Goal: Task Accomplishment & Management: Use online tool/utility

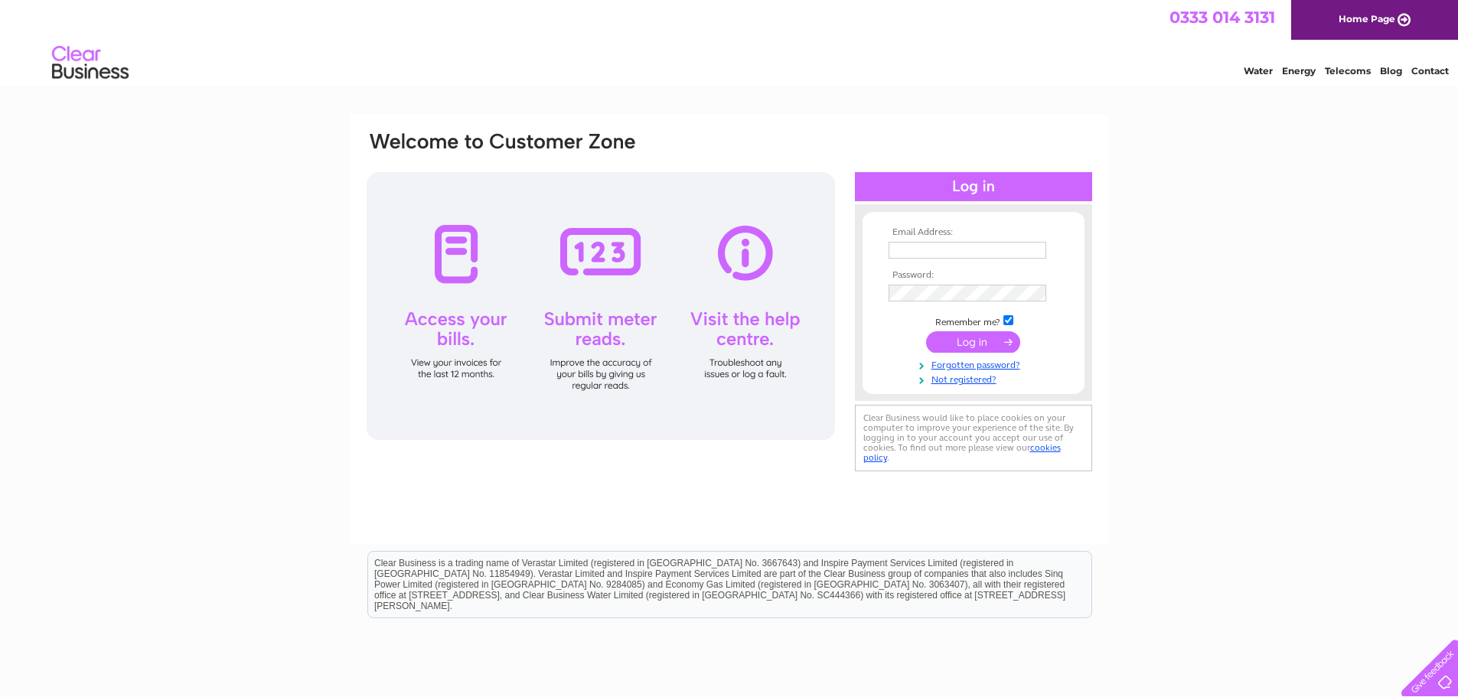
click at [955, 250] on input "text" at bounding box center [968, 250] width 158 height 17
type input "finance@liveborders.org.uk"
click at [966, 344] on input "submit" at bounding box center [973, 341] width 94 height 21
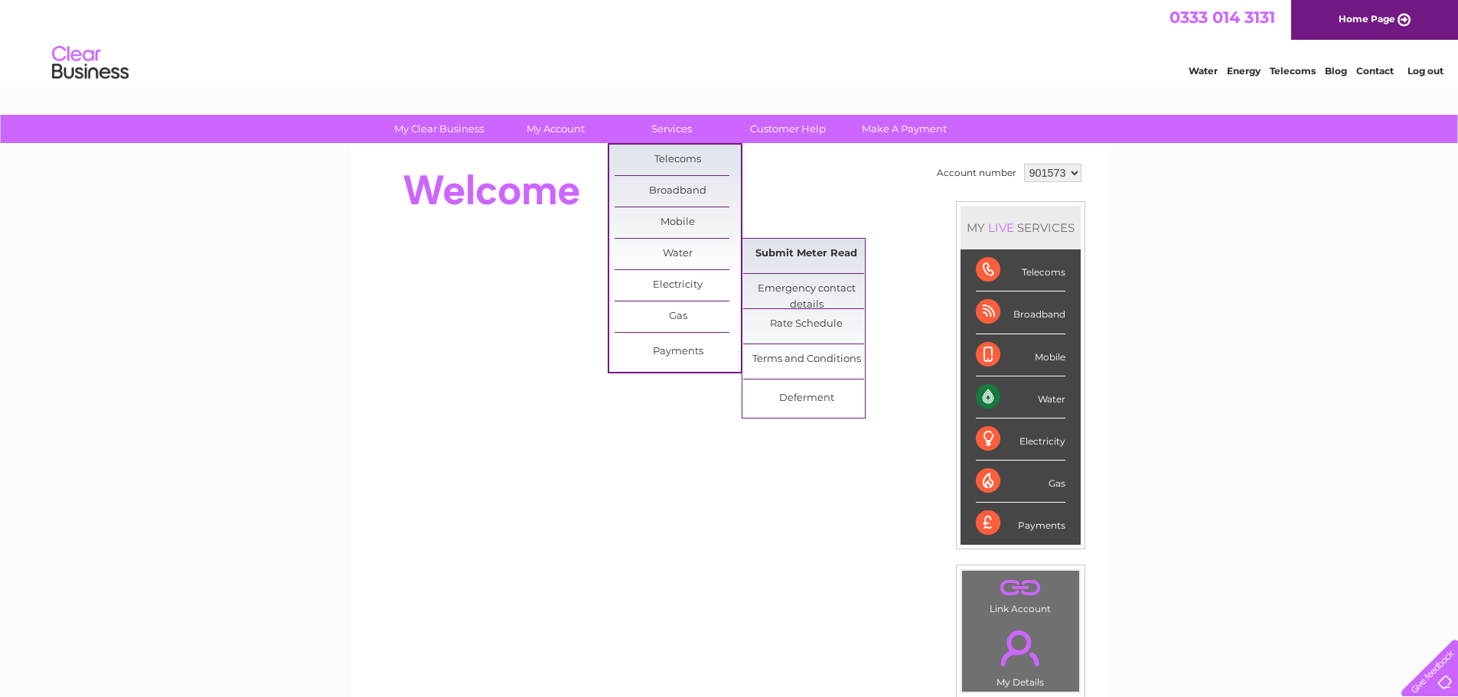
click at [824, 261] on link "Submit Meter Read" at bounding box center [806, 254] width 126 height 31
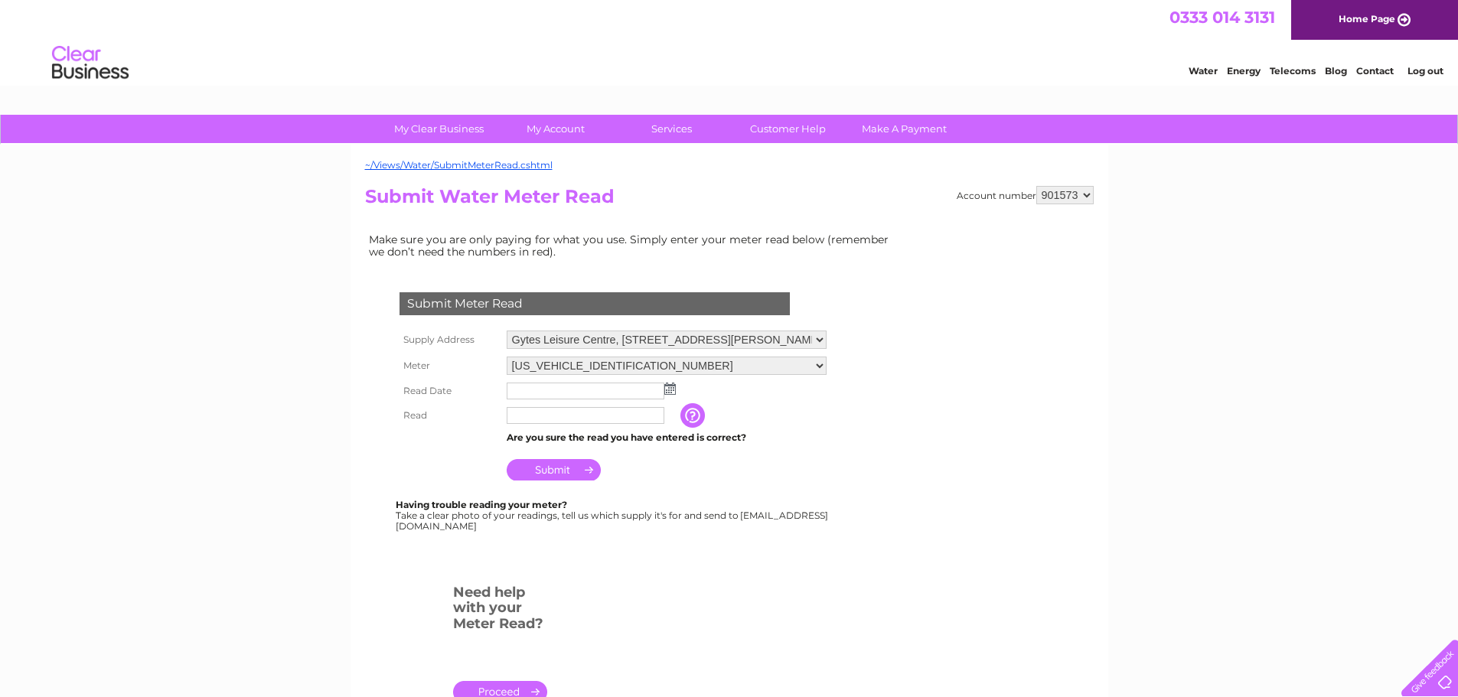
click at [1082, 200] on select "901573 901574 901575 901576 901577 901579 901580 901581 901582 901583 901584 90…" at bounding box center [1064, 195] width 57 height 18
select select "901582"
click at [1036, 186] on select "901573 901574 901575 901576 901577 901579 901580 901581 901582 901583 901584 90…" at bounding box center [1064, 195] width 57 height 18
click at [670, 387] on img at bounding box center [669, 389] width 11 height 12
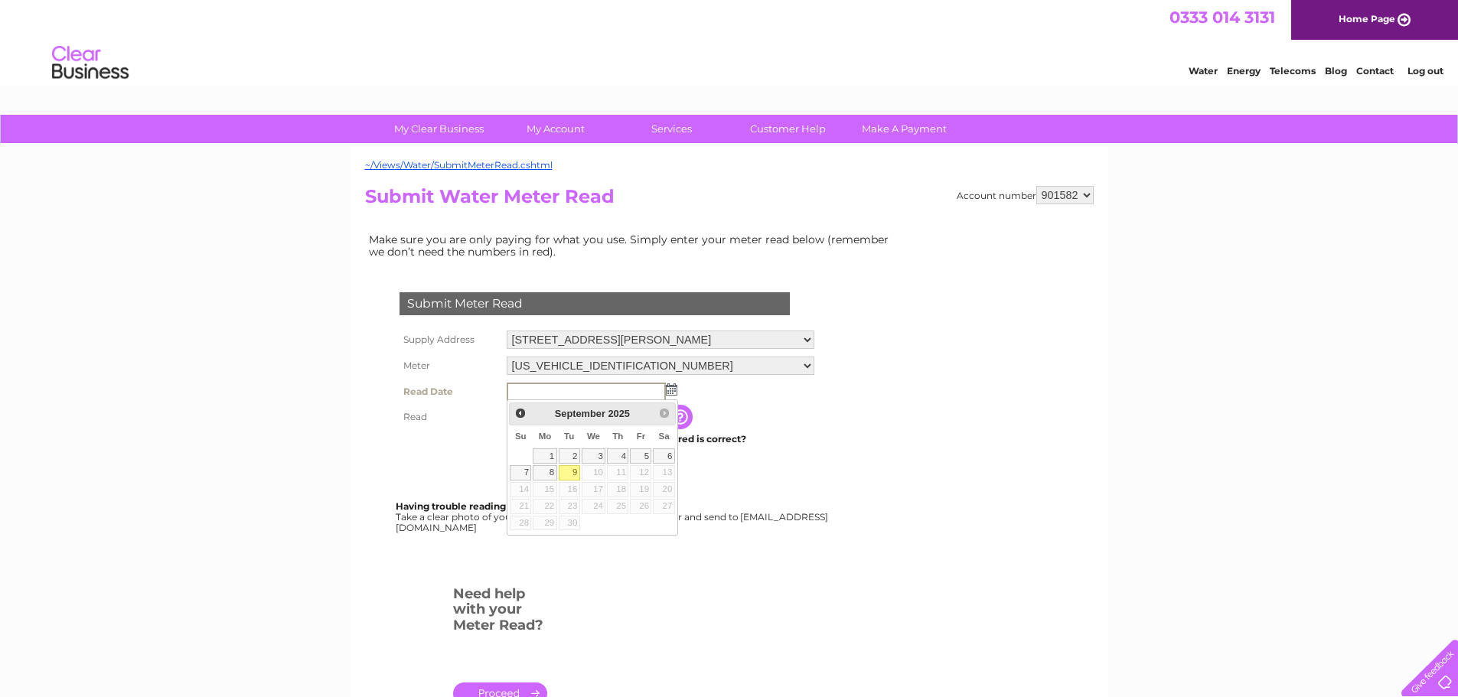
click at [566, 474] on link "9" at bounding box center [569, 472] width 21 height 15
type input "2025/09/09"
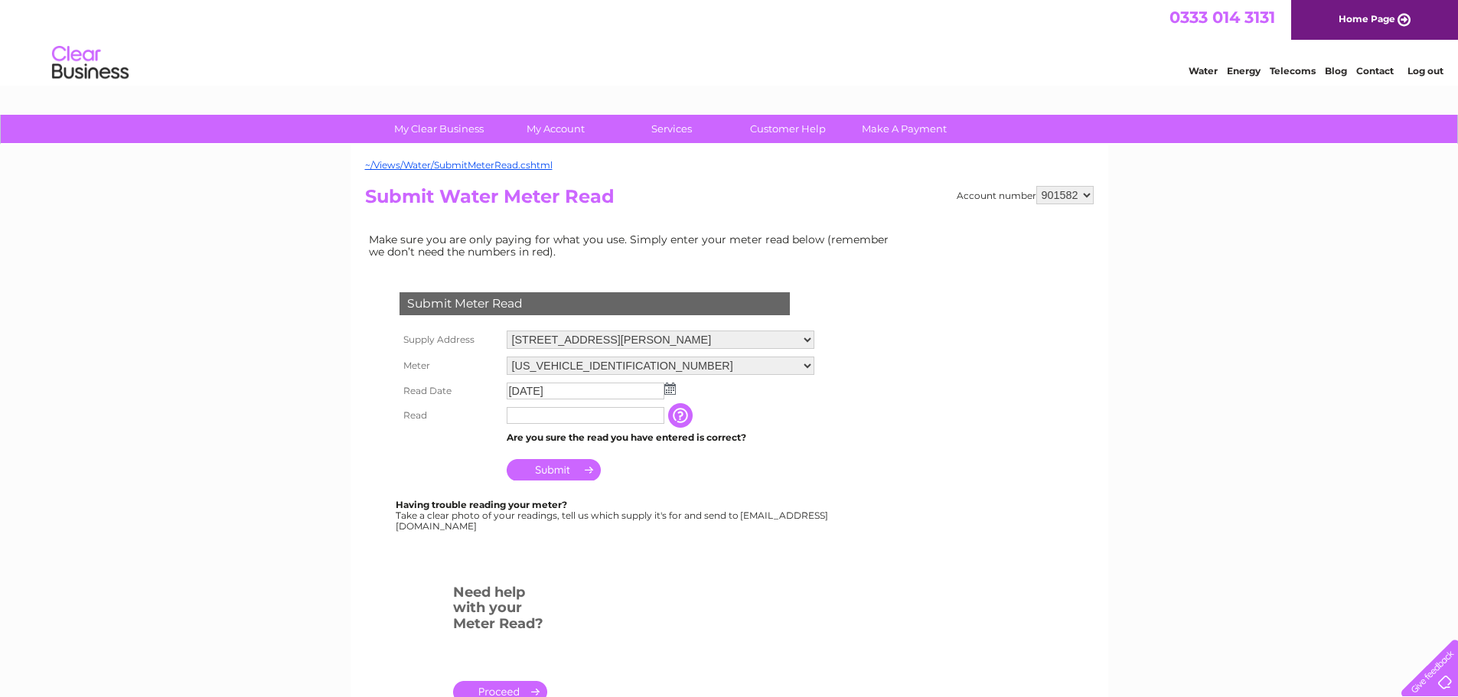
click at [574, 416] on input "text" at bounding box center [586, 415] width 158 height 17
paste input "10765"
type input "10765"
click at [1059, 196] on select "901573 901574 901575 901576 901577 901579 901580 901581 901582 901583 901584 90…" at bounding box center [1064, 195] width 57 height 18
select select "901583"
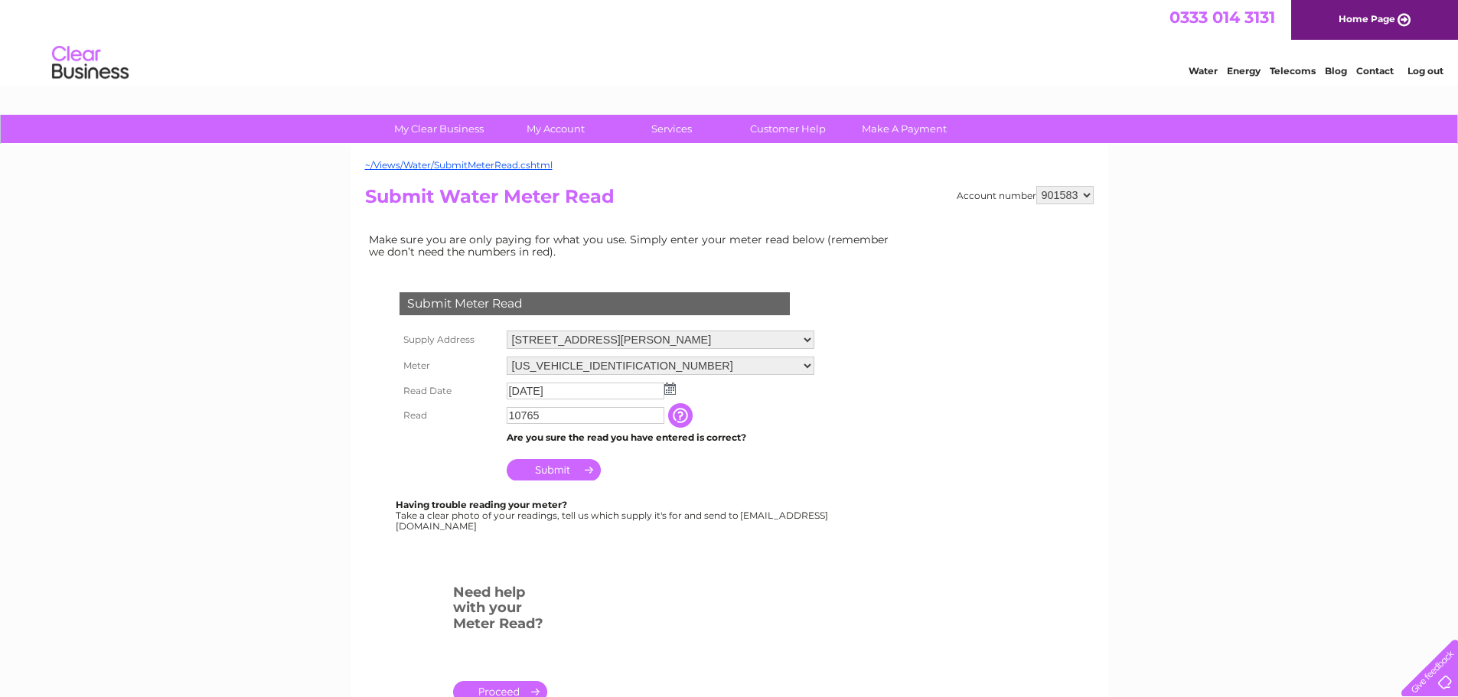
click at [1036, 186] on select "901573 901574 901575 901576 901577 901579 901580 901581 901582 901583 901584 90…" at bounding box center [1064, 195] width 57 height 18
click at [1074, 194] on select "901573 901574 901575 901576 901577 901579 901580 901581 901582 901583 901584 90…" at bounding box center [1064, 195] width 57 height 18
select select "901581"
click at [1036, 186] on select "901573 901574 901575 901576 901577 901579 901580 901581 901582 901583 901584 90…" at bounding box center [1064, 195] width 57 height 18
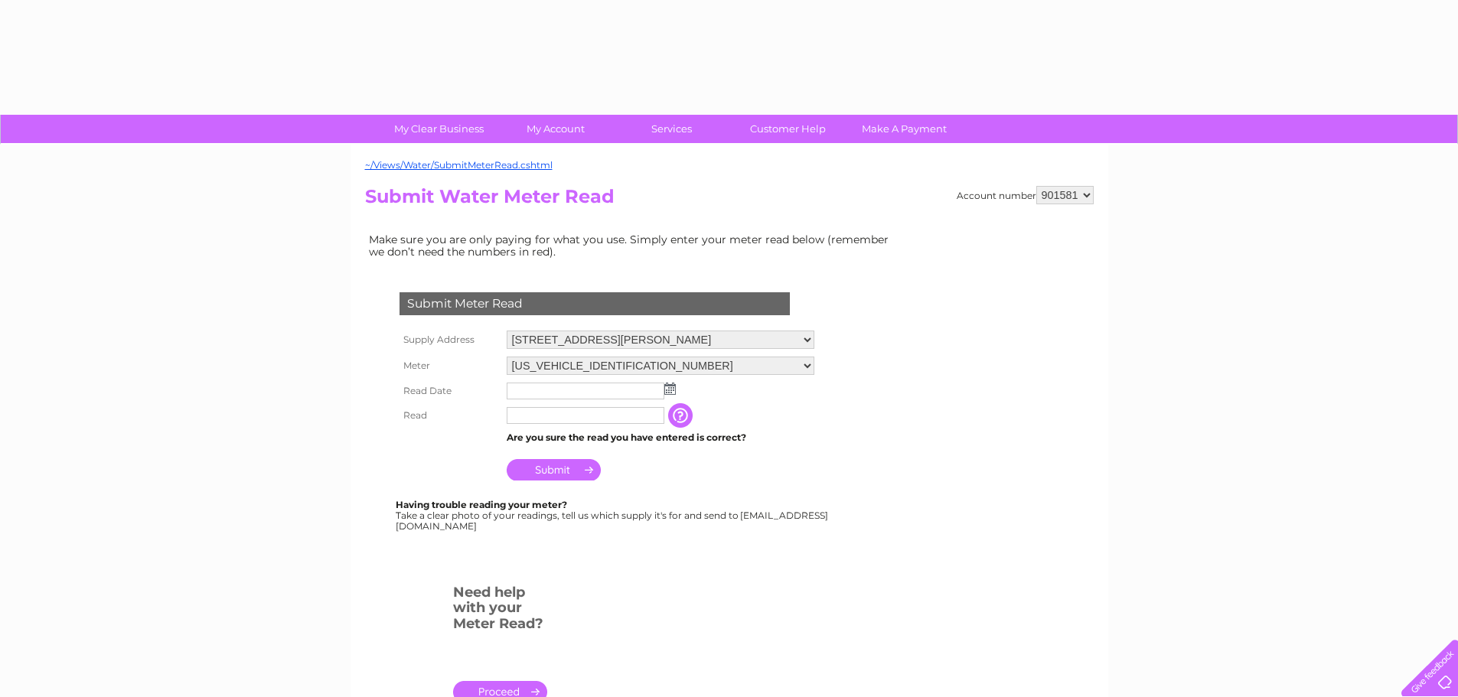
click at [672, 387] on img at bounding box center [669, 389] width 11 height 12
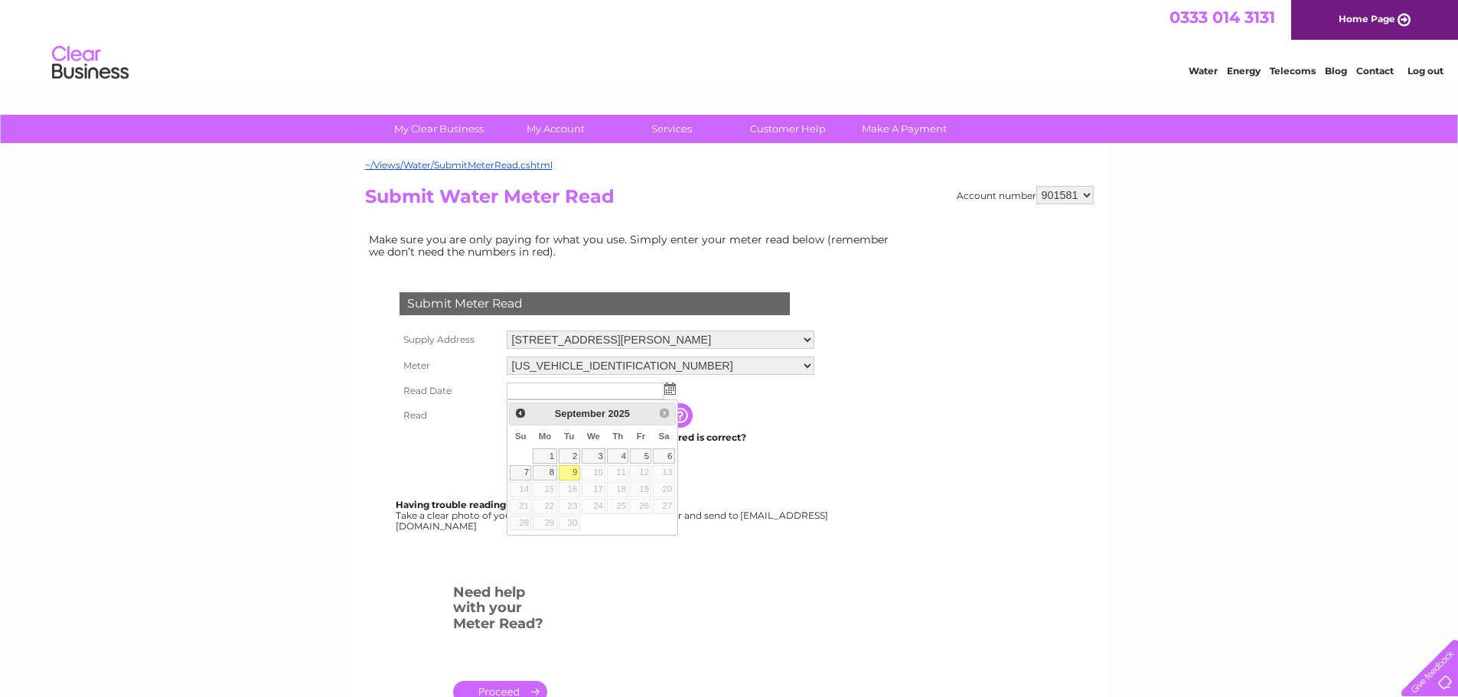
click at [566, 474] on link "9" at bounding box center [569, 472] width 21 height 15
type input "[DATE]"
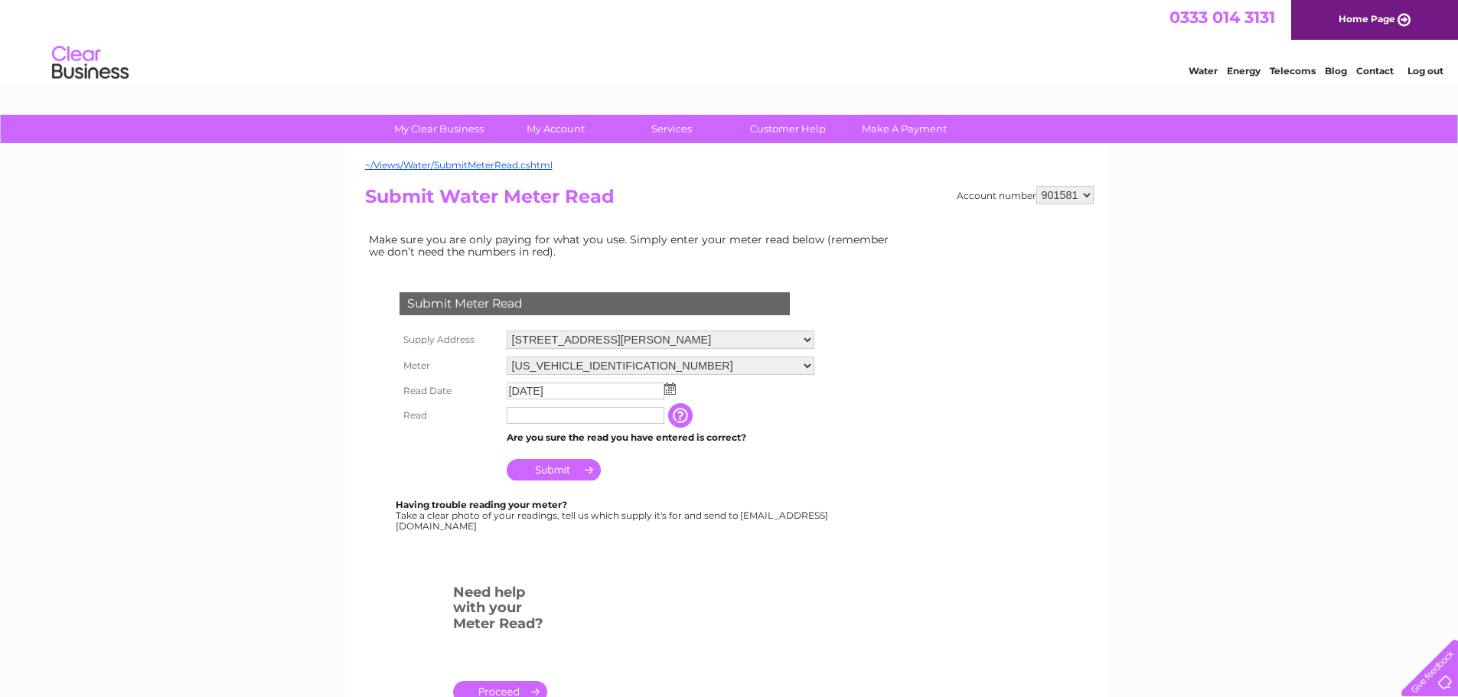
click at [554, 422] on input "text" at bounding box center [586, 415] width 158 height 17
type input "9235"
click at [569, 471] on input "Submit" at bounding box center [554, 471] width 94 height 21
